Goal: Task Accomplishment & Management: Manage account settings

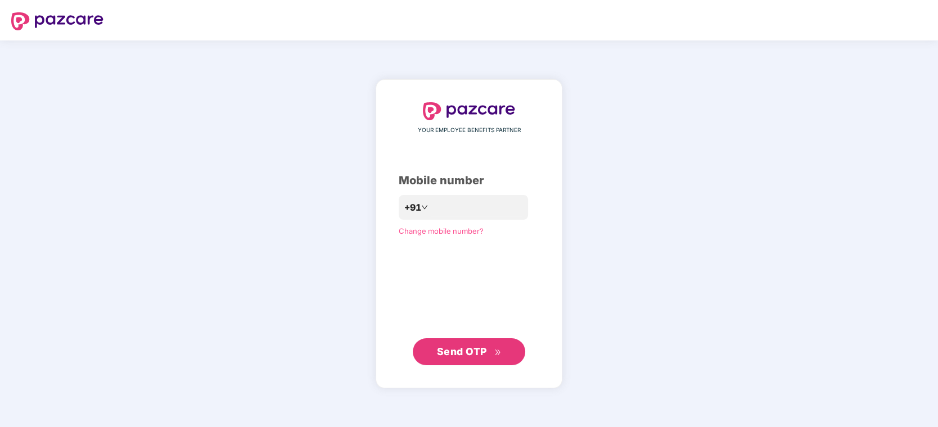
click at [431, 194] on div "YOUR EMPLOYEE BENEFITS PARTNER Mobile number +91 Change mobile number? Send OTP" at bounding box center [469, 233] width 141 height 263
click at [434, 207] on input "number" at bounding box center [477, 207] width 92 height 18
type input "**********"
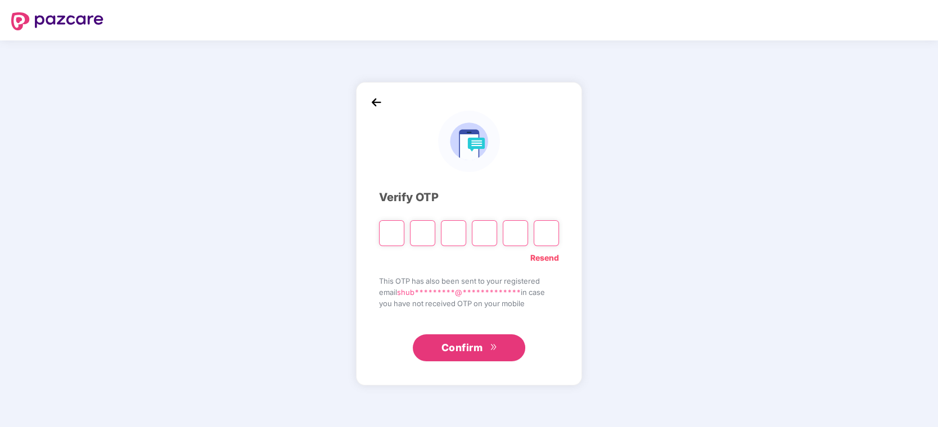
type input "*"
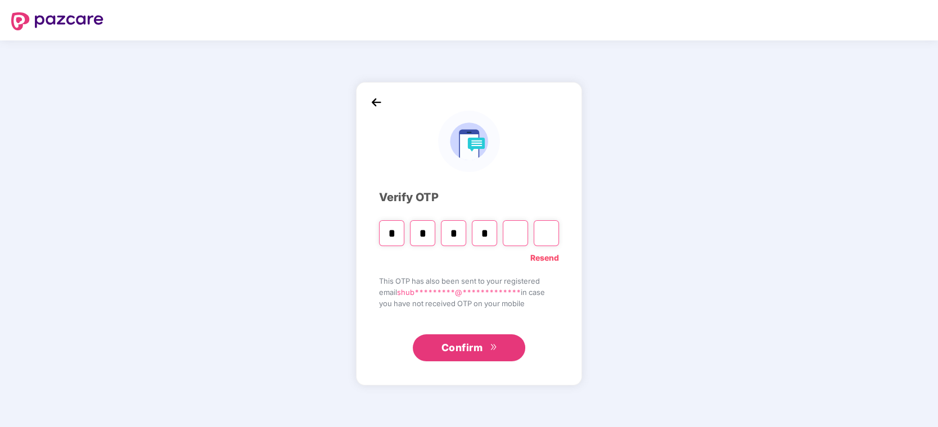
type input "*"
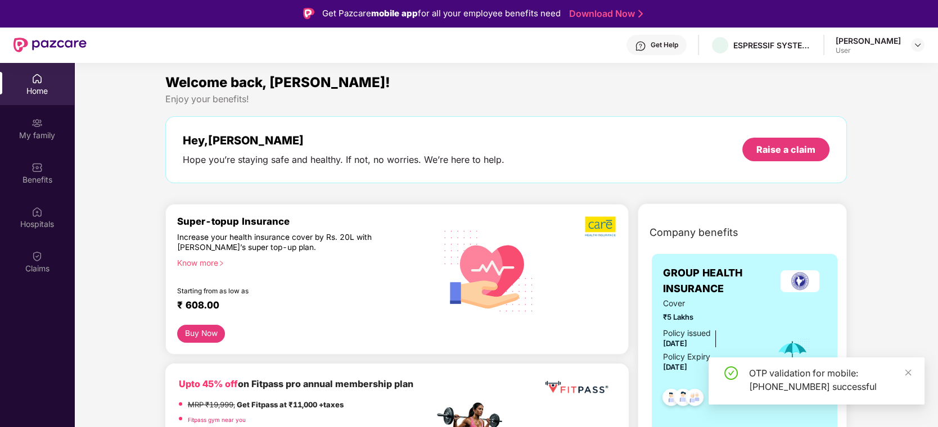
click at [896, 44] on div "[PERSON_NAME]" at bounding box center [867, 40] width 65 height 11
click at [922, 48] on div at bounding box center [917, 44] width 13 height 13
click at [918, 45] on img at bounding box center [917, 44] width 9 height 9
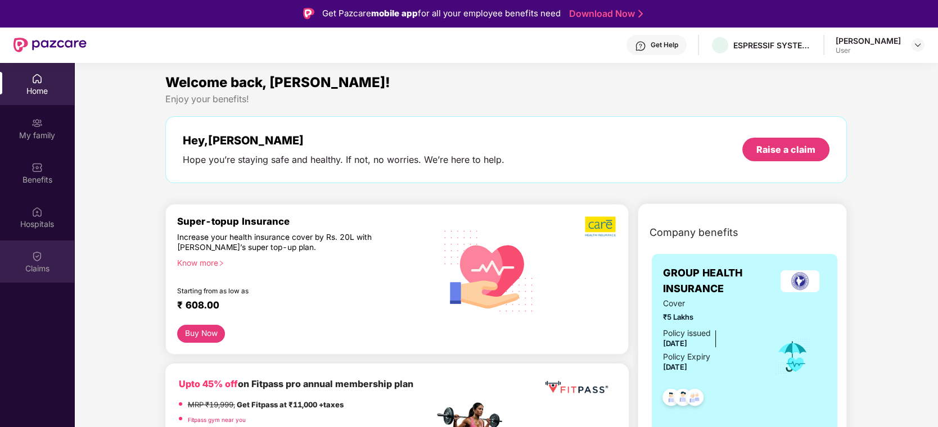
click at [41, 259] on img at bounding box center [36, 256] width 11 height 11
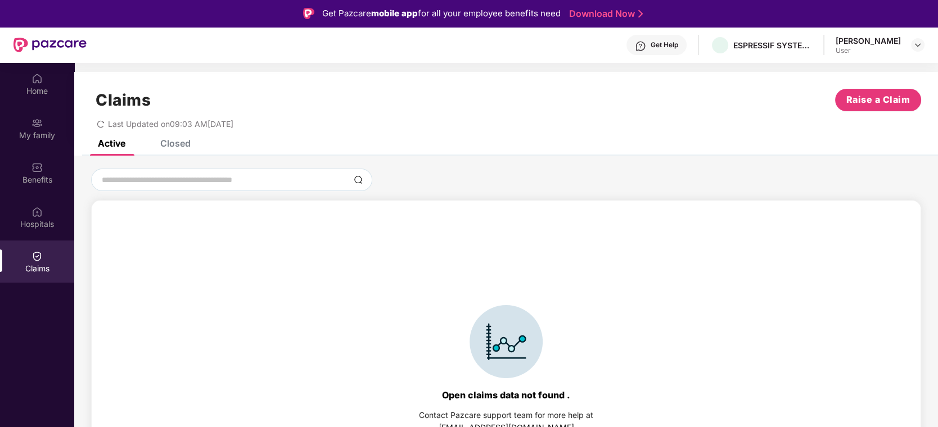
click at [176, 141] on div "Closed" at bounding box center [175, 143] width 30 height 11
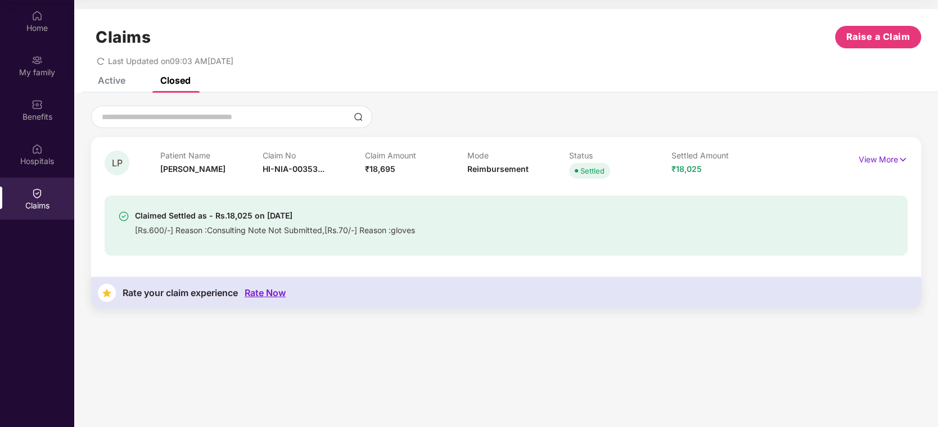
scroll to position [63, 0]
click at [901, 157] on img at bounding box center [903, 159] width 10 height 12
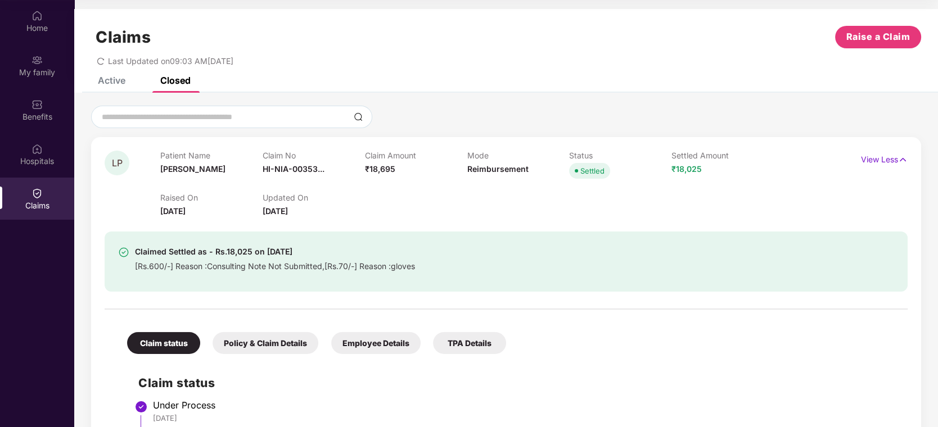
scroll to position [0, 0]
click at [113, 83] on div "Active" at bounding box center [112, 80] width 28 height 11
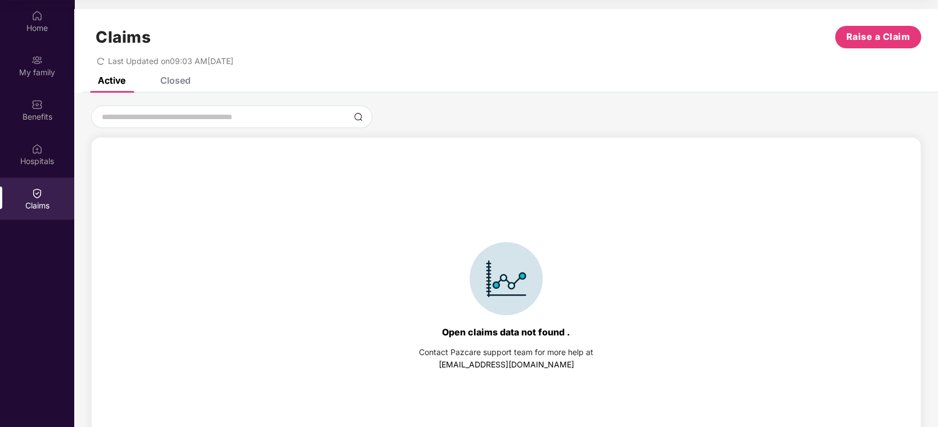
click at [99, 59] on icon "redo" at bounding box center [101, 61] width 8 height 8
click at [178, 79] on div "Closed" at bounding box center [175, 80] width 30 height 11
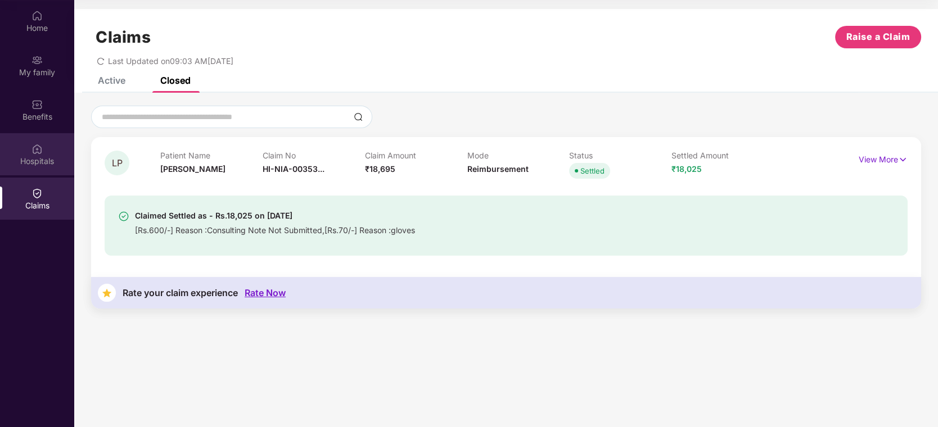
click at [49, 160] on div "Hospitals" at bounding box center [37, 161] width 74 height 11
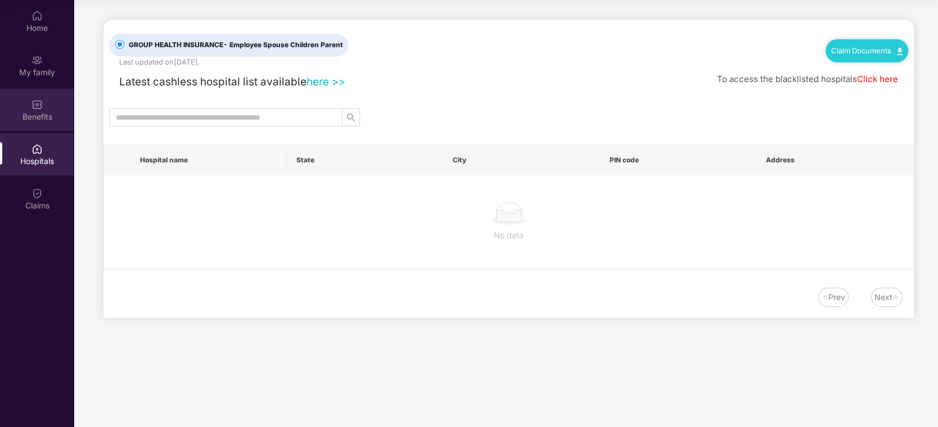
click at [47, 107] on div "Benefits" at bounding box center [37, 110] width 74 height 42
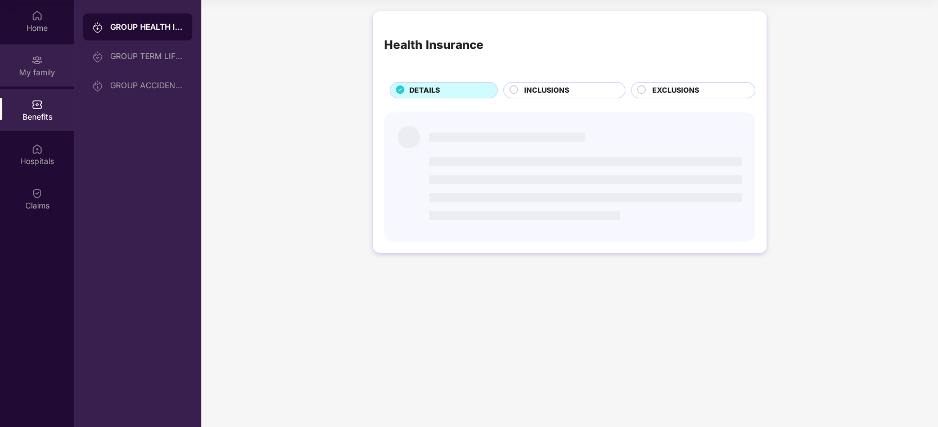
click at [45, 73] on div "My family" at bounding box center [37, 72] width 74 height 11
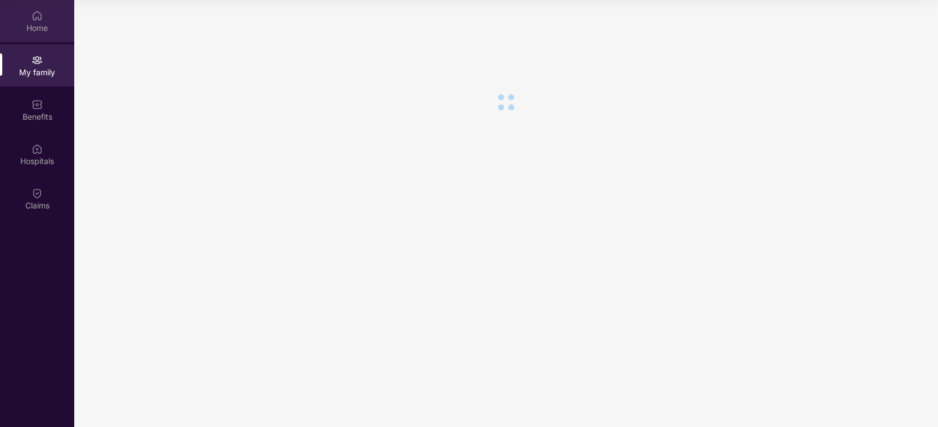
click at [35, 19] on img at bounding box center [36, 15] width 11 height 11
